Goal: Task Accomplishment & Management: Manage account settings

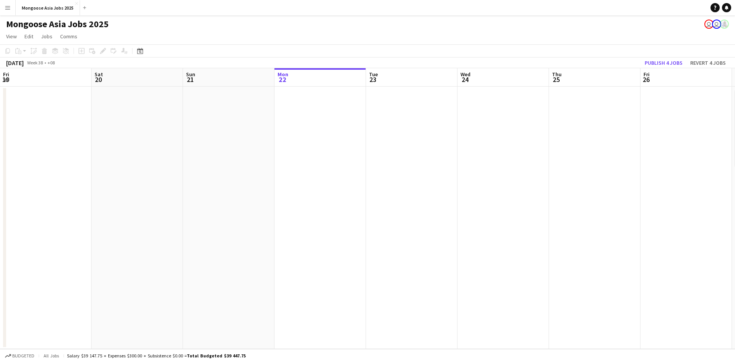
scroll to position [0, 183]
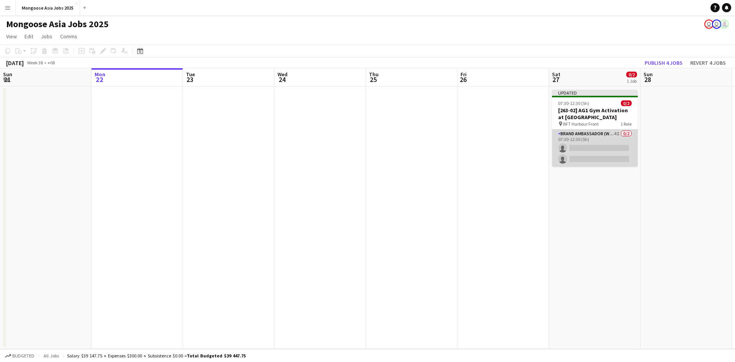
click at [592, 153] on app-card-role "Brand Ambassador (weekend) 4I 0/2 07:30-12:30 (5h) single-neutral-actions singl…" at bounding box center [595, 147] width 86 height 37
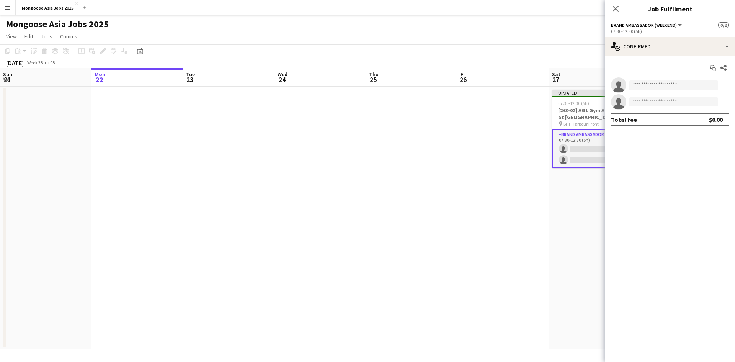
click at [606, 86] on app-invite-slot "single-neutral-actions" at bounding box center [670, 84] width 130 height 15
click at [623, 86] on icon "single-neutral-actions" at bounding box center [618, 86] width 15 height 17
click at [650, 85] on input at bounding box center [673, 84] width 89 height 9
type input "*****"
drag, startPoint x: 650, startPoint y: 85, endPoint x: 610, endPoint y: 85, distance: 40.2
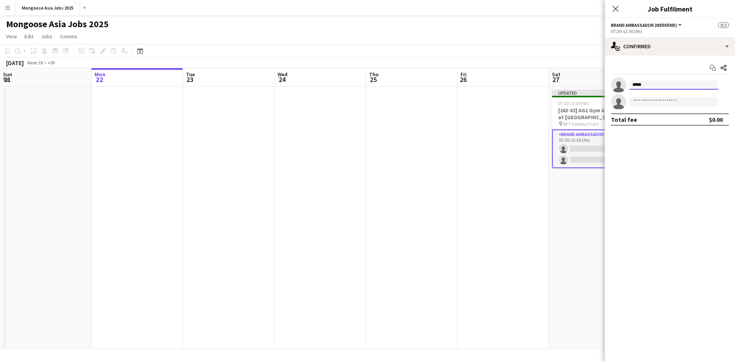
click at [610, 85] on app-invite-slot "single-neutral-actions *****" at bounding box center [670, 84] width 130 height 15
type input "**********"
drag, startPoint x: 668, startPoint y: 83, endPoint x: 538, endPoint y: 79, distance: 129.8
click at [547, 79] on body "Menu Boards Boards Boards All jobs Status Workforce Workforce My Workforce Recr…" at bounding box center [367, 181] width 735 height 362
type input "*"
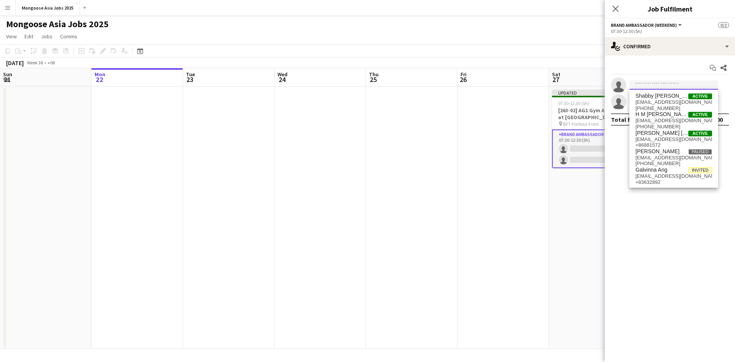
type input "*"
click at [663, 119] on span "[EMAIL_ADDRESS][DOMAIN_NAME]" at bounding box center [673, 120] width 77 height 6
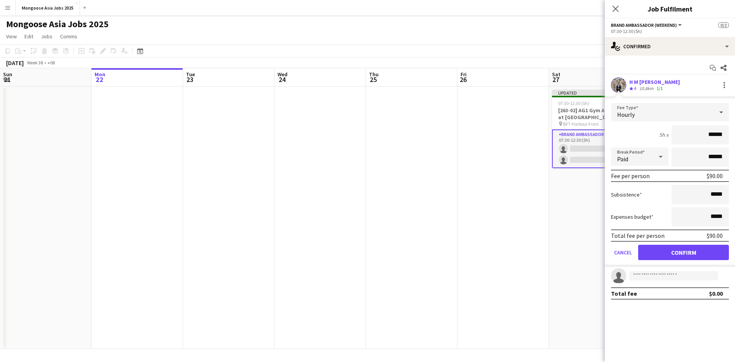
click at [619, 84] on app-user-avatar at bounding box center [618, 84] width 15 height 15
click at [618, 83] on app-user-avatar at bounding box center [618, 84] width 15 height 15
click at [623, 85] on app-user-avatar at bounding box center [618, 84] width 15 height 15
click at [662, 81] on div "H M [PERSON_NAME]" at bounding box center [654, 81] width 51 height 7
click at [725, 83] on div at bounding box center [723, 84] width 9 height 9
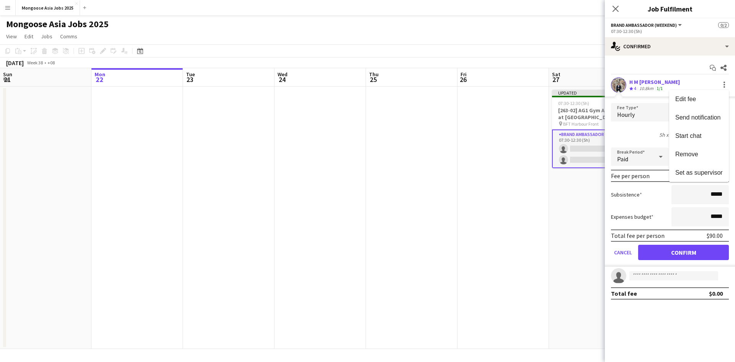
click at [725, 83] on div at bounding box center [367, 181] width 735 height 362
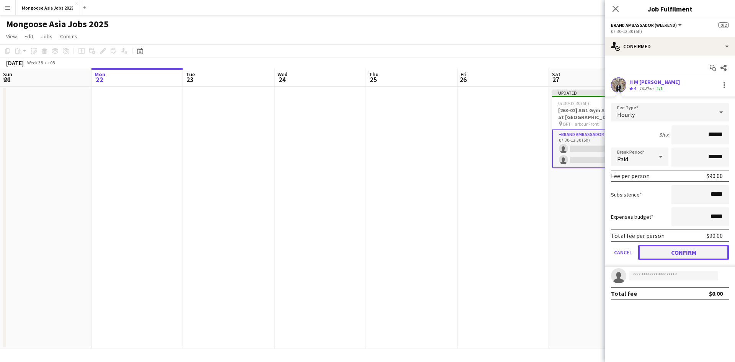
click at [692, 251] on button "Confirm" at bounding box center [683, 251] width 91 height 15
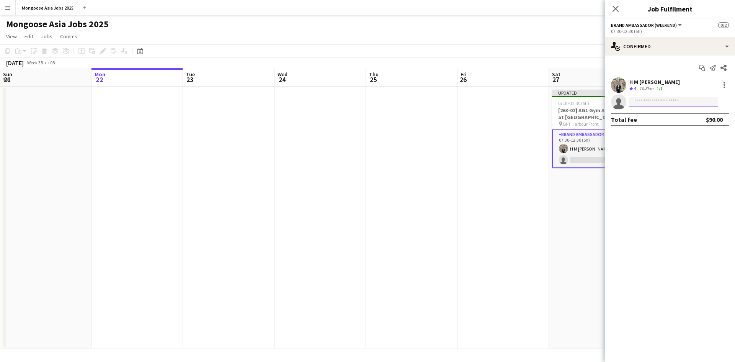
click at [645, 100] on input at bounding box center [673, 101] width 89 height 9
type input "******"
click at [662, 116] on span "[PERSON_NAME]" at bounding box center [657, 112] width 44 height 7
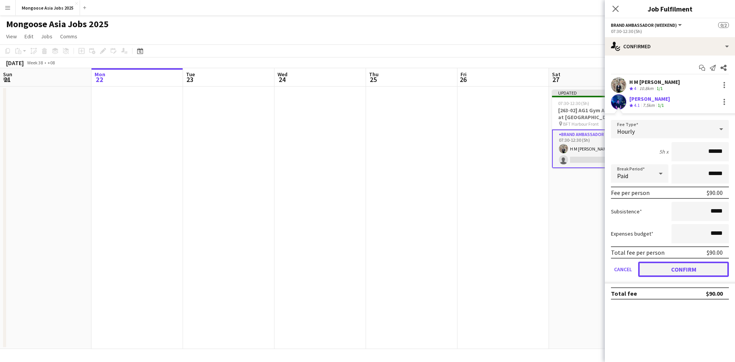
click at [687, 273] on button "Confirm" at bounding box center [683, 268] width 91 height 15
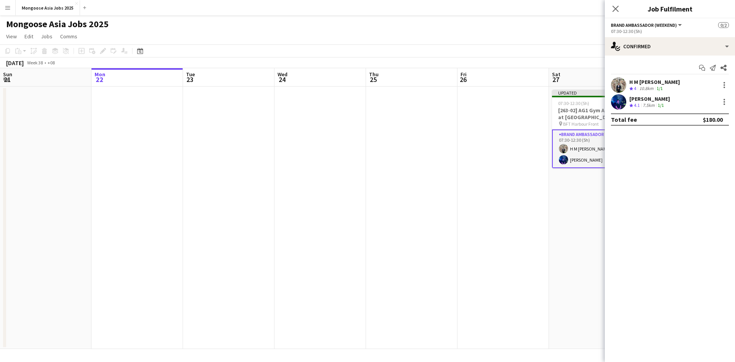
click at [617, 8] on icon "Close pop-in" at bounding box center [615, 9] width 6 height 6
